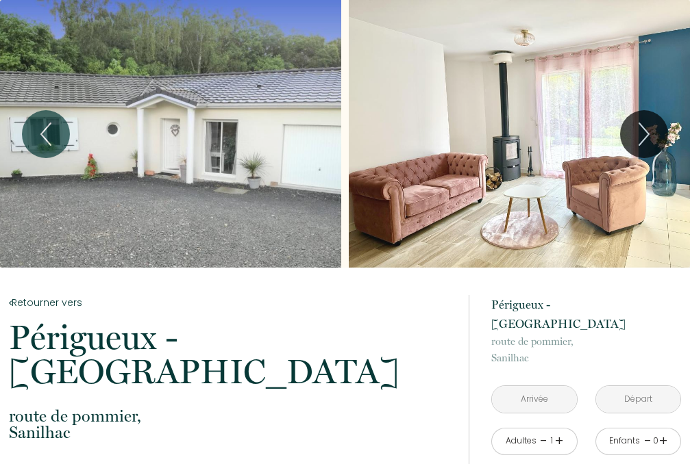
scroll to position [548, 0]
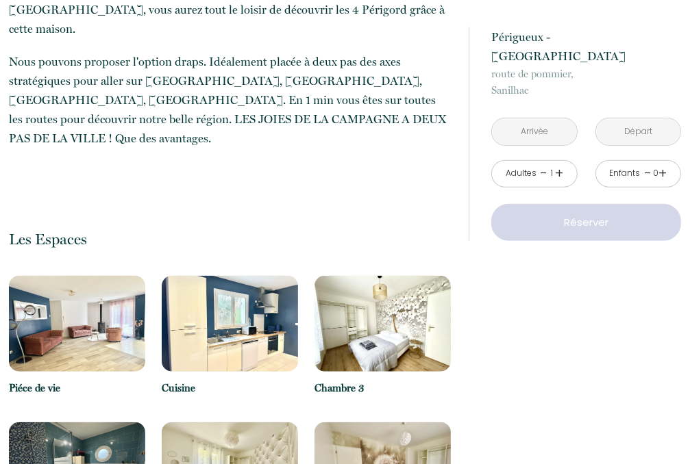
click at [531, 118] on input "text" at bounding box center [534, 131] width 84 height 27
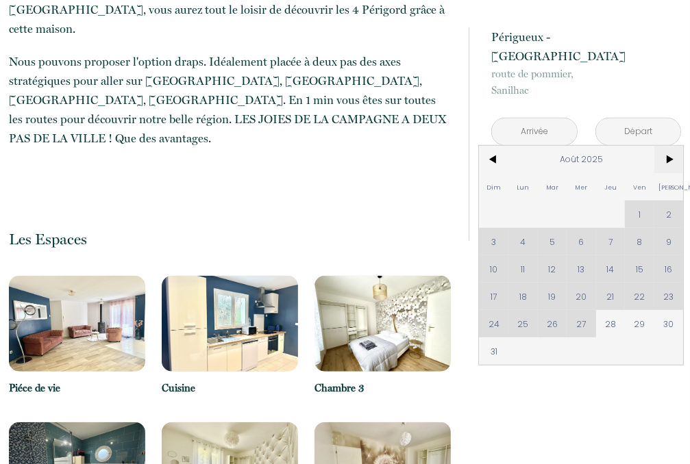
click at [664, 146] on span ">" at bounding box center [668, 159] width 29 height 27
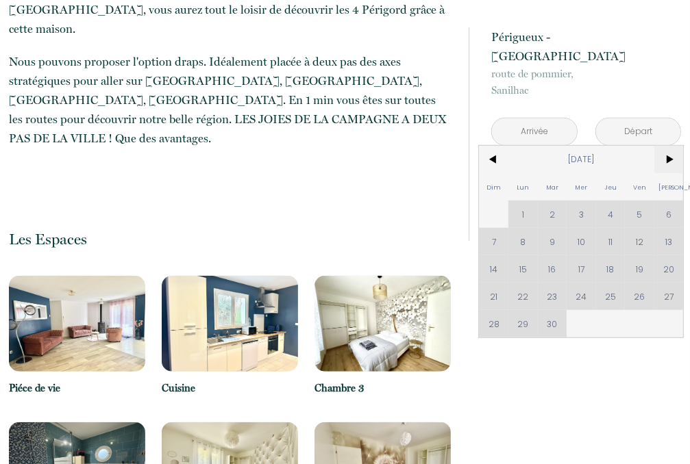
click at [666, 146] on span ">" at bounding box center [668, 159] width 29 height 27
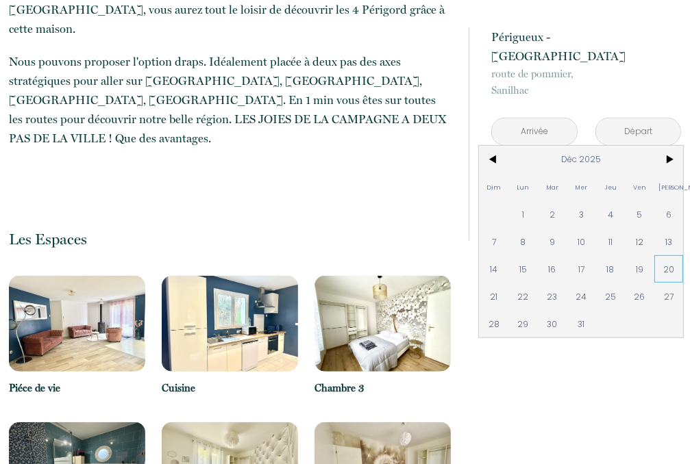
click at [668, 255] on span "20" at bounding box center [668, 268] width 29 height 27
type input "[DATE]"
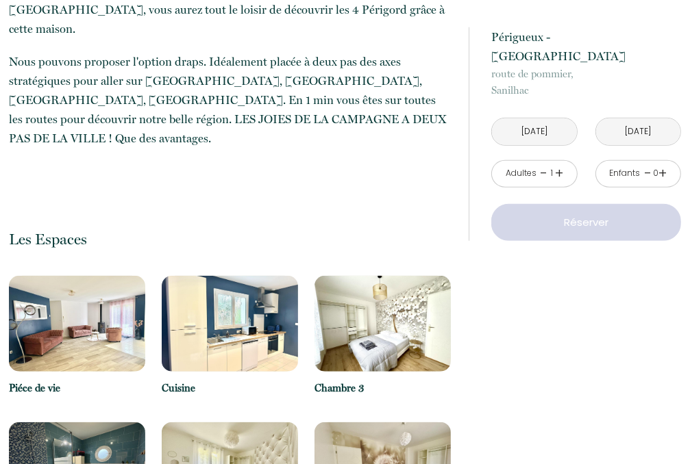
click at [635, 99] on p "route de [GEOGRAPHIC_DATA], [GEOGRAPHIC_DATA]" at bounding box center [585, 82] width 189 height 33
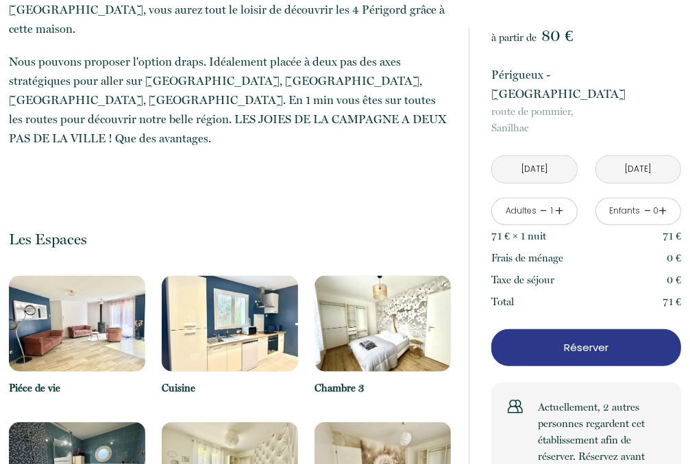
click at [627, 156] on input "[DATE]" at bounding box center [638, 169] width 84 height 27
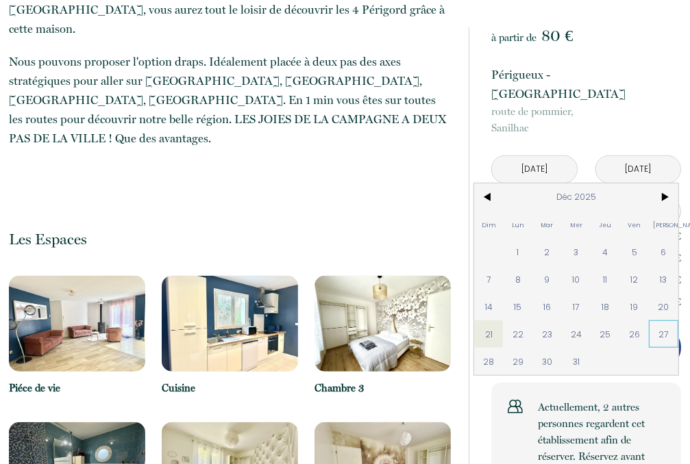
click at [660, 320] on span "27" at bounding box center [662, 333] width 29 height 27
type input "[DATE]"
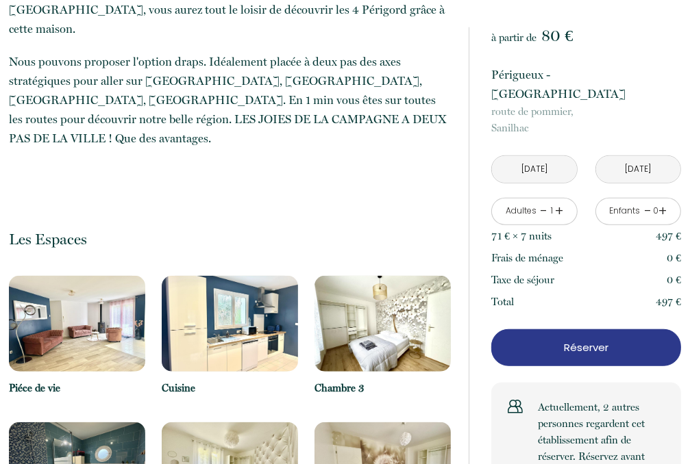
click at [557, 201] on link "+" at bounding box center [559, 211] width 8 height 21
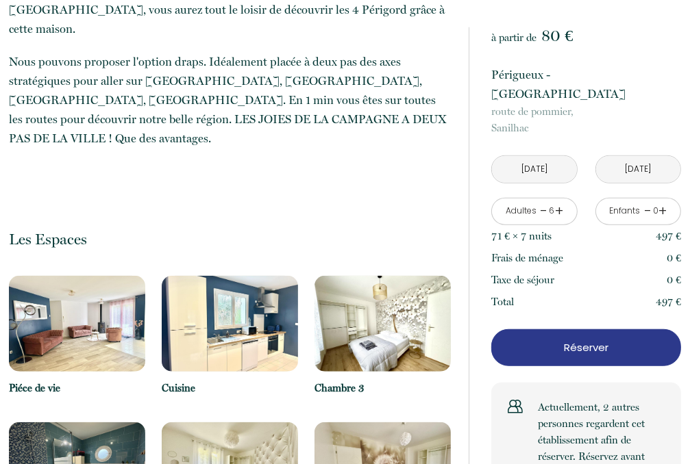
click at [540, 201] on link "-" at bounding box center [544, 211] width 8 height 21
click at [557, 201] on link "+" at bounding box center [559, 211] width 8 height 21
click at [659, 201] on link "+" at bounding box center [663, 211] width 8 height 21
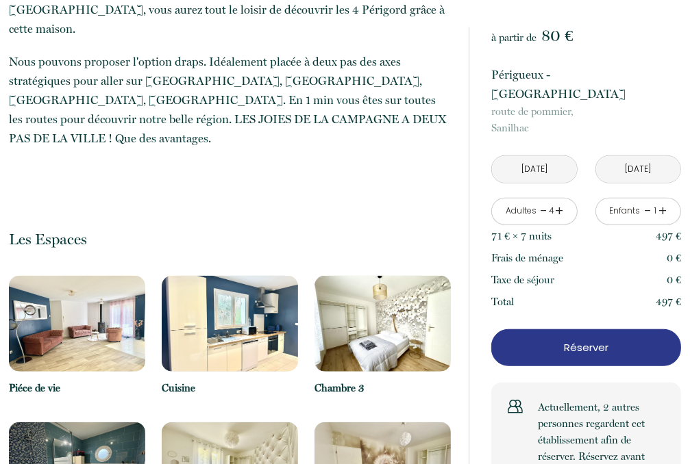
click at [662, 201] on link "+" at bounding box center [663, 211] width 8 height 21
click at [583, 340] on p "Réserver" at bounding box center [585, 348] width 179 height 16
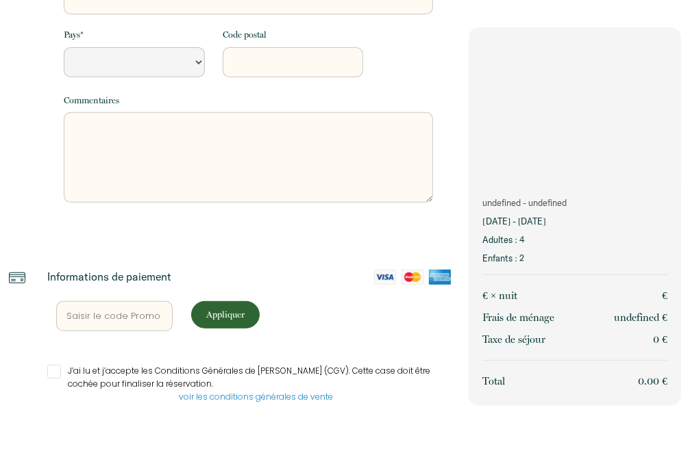
scroll to position [364, 0]
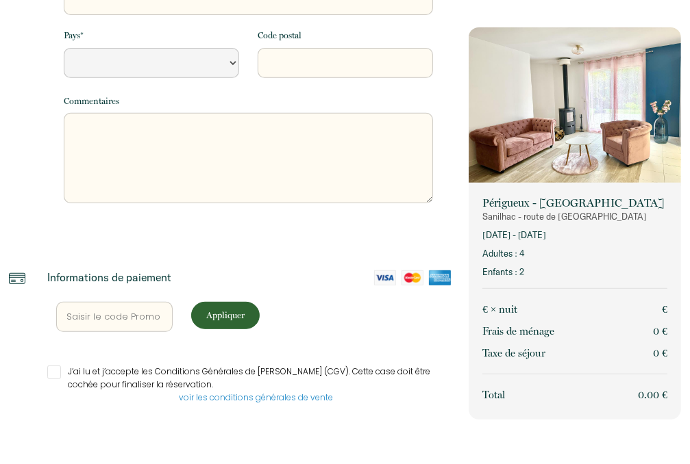
select select "Default select example"
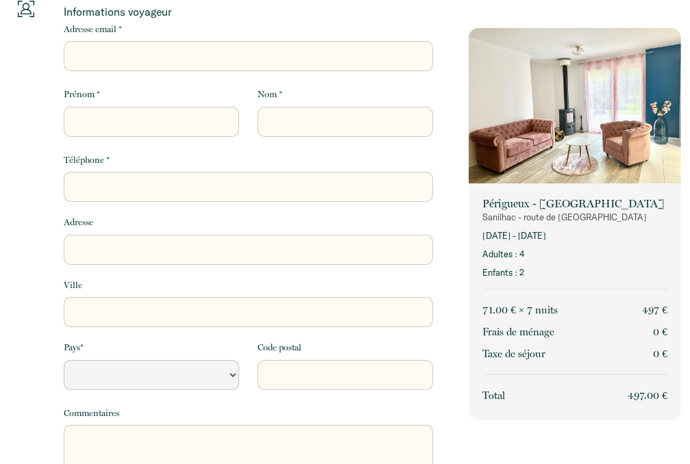
scroll to position [137, 0]
